Goal: Task Accomplishment & Management: Use online tool/utility

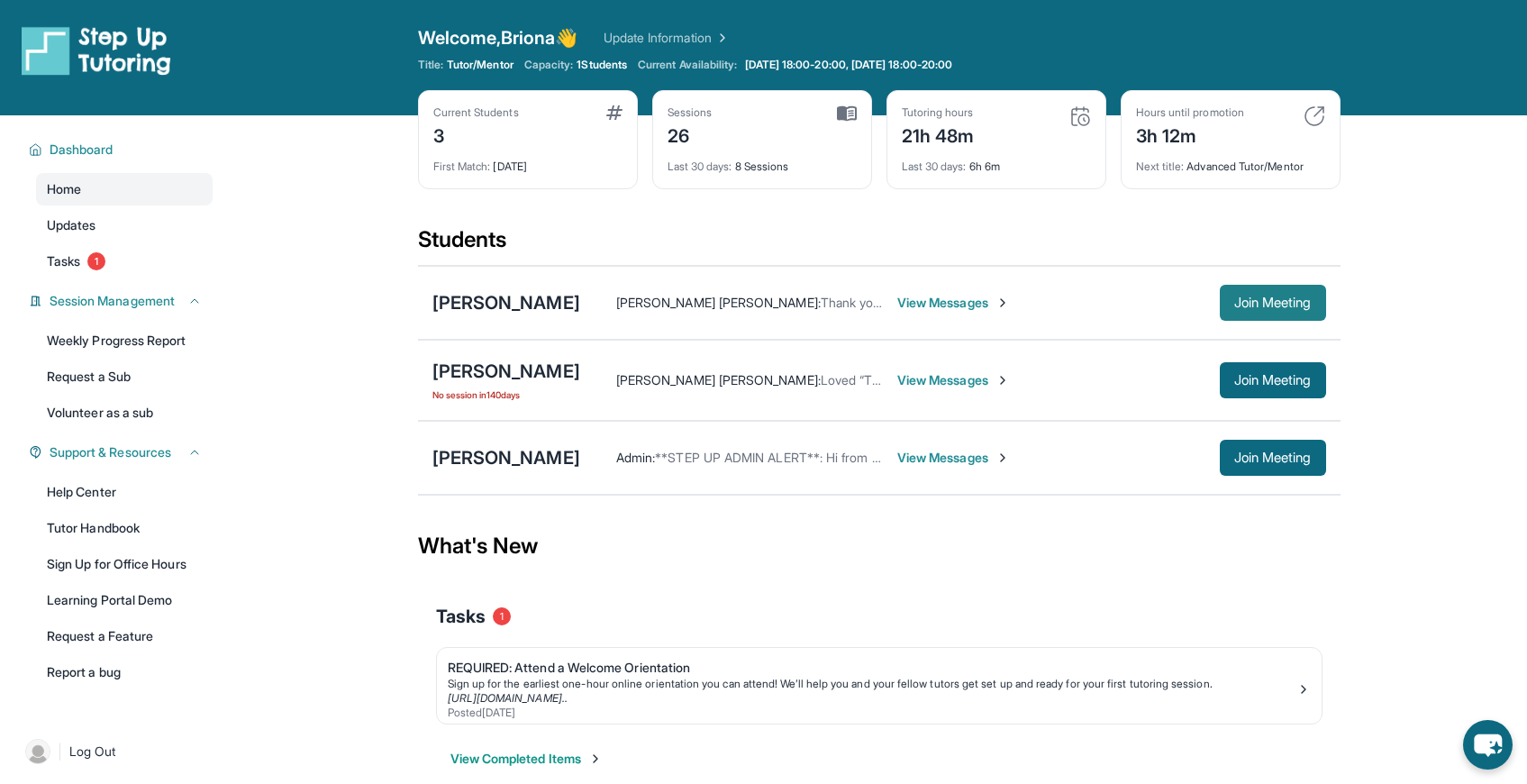
click at [1268, 312] on button "Join Meeting" at bounding box center [1273, 303] width 106 height 36
click at [1244, 297] on span "Join Meeting" at bounding box center [1272, 303] width 77 height 11
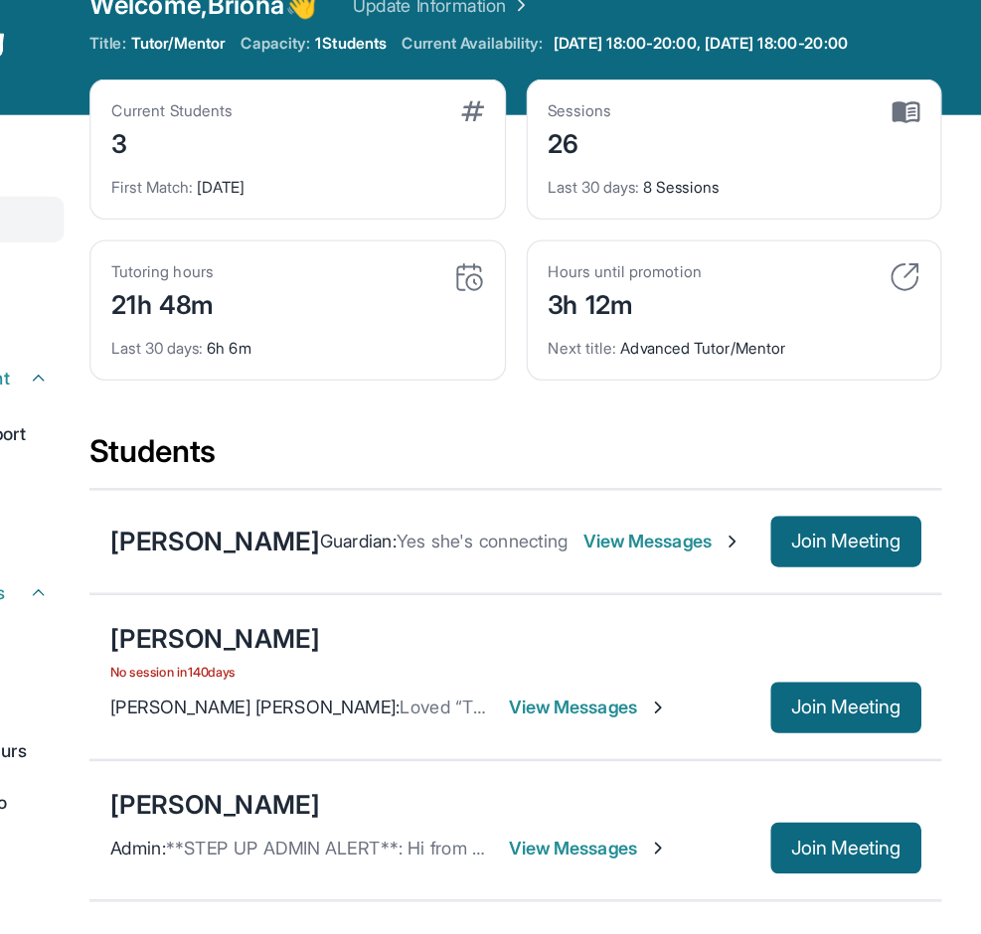
click at [835, 171] on div "Last 30 days : 8 Sessions" at bounding box center [756, 178] width 290 height 28
